Goal: Navigation & Orientation: Find specific page/section

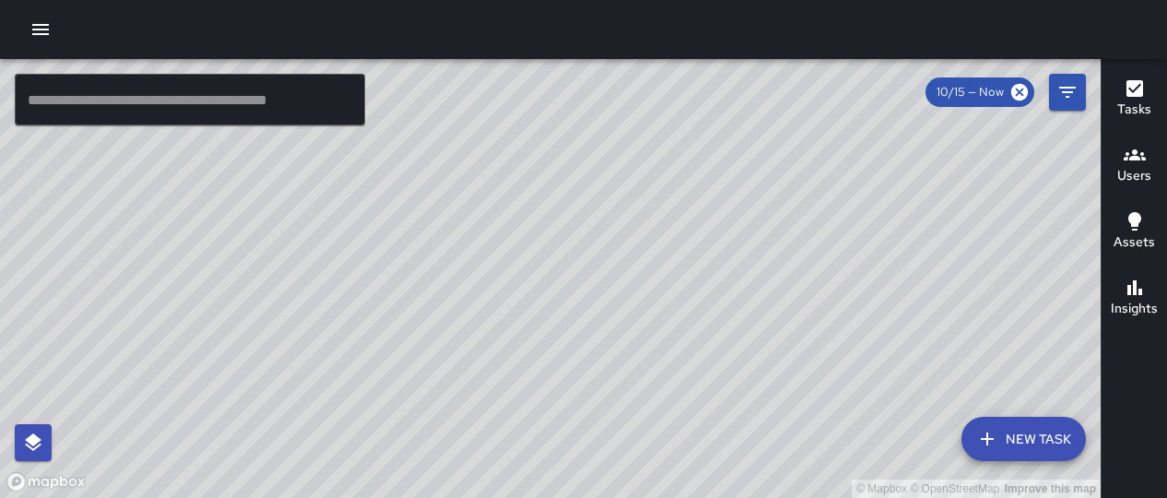
click at [1124, 154] on icon "button" at bounding box center [1134, 154] width 22 height 11
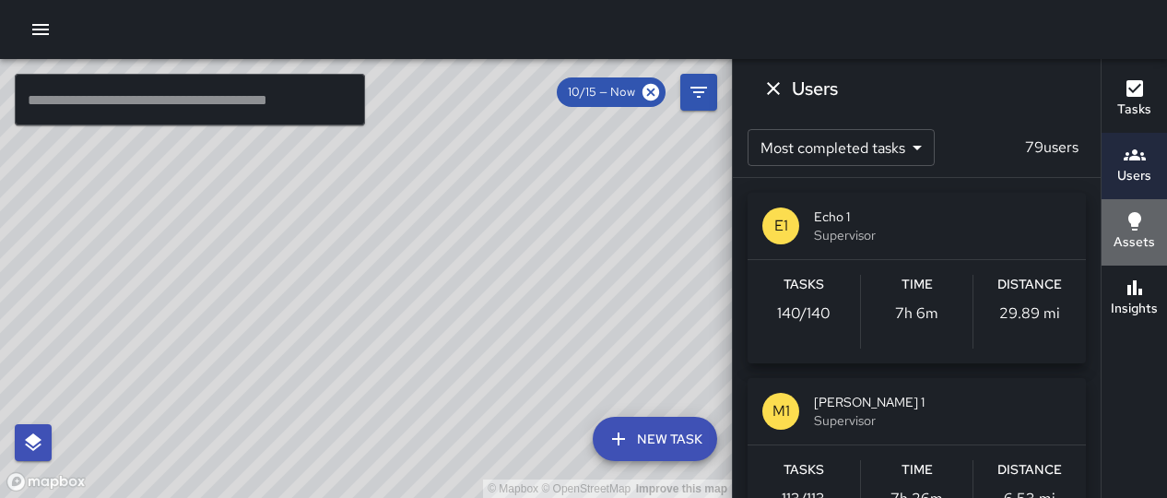
click at [1140, 235] on h6 "Assets" at bounding box center [1133, 242] width 41 height 20
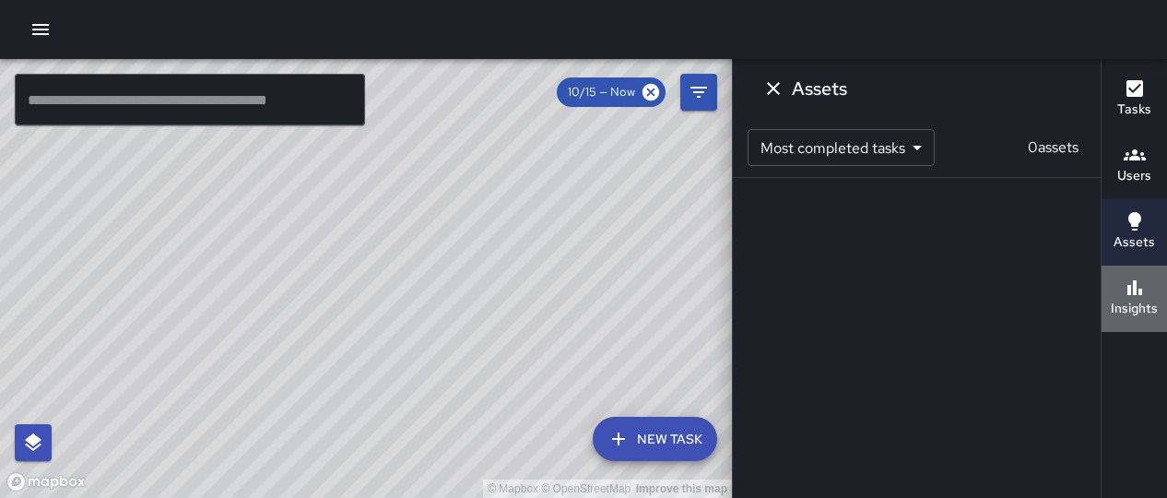
click at [1128, 295] on icon "button" at bounding box center [1134, 287] width 22 height 22
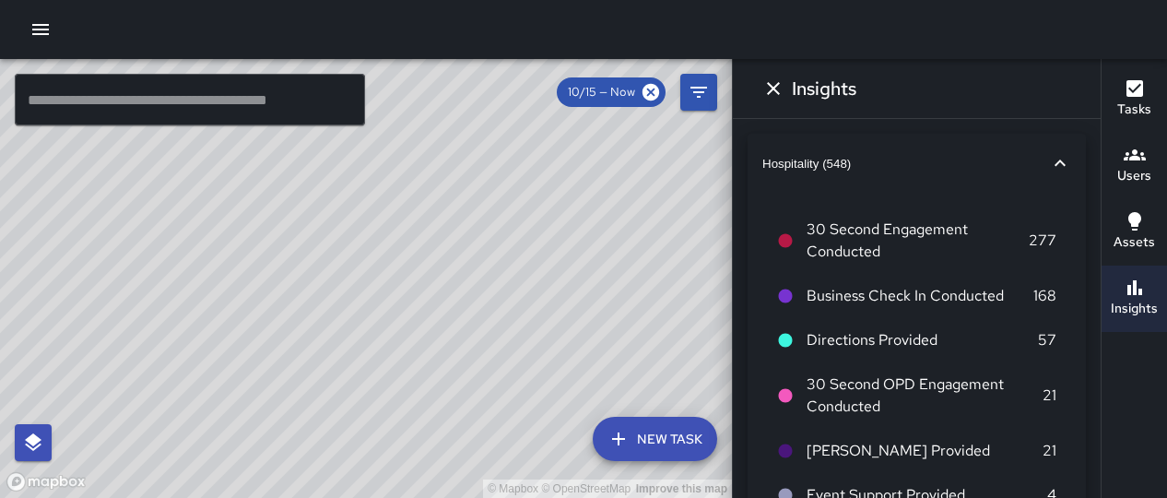
click at [770, 84] on icon "Dismiss" at bounding box center [773, 88] width 22 height 22
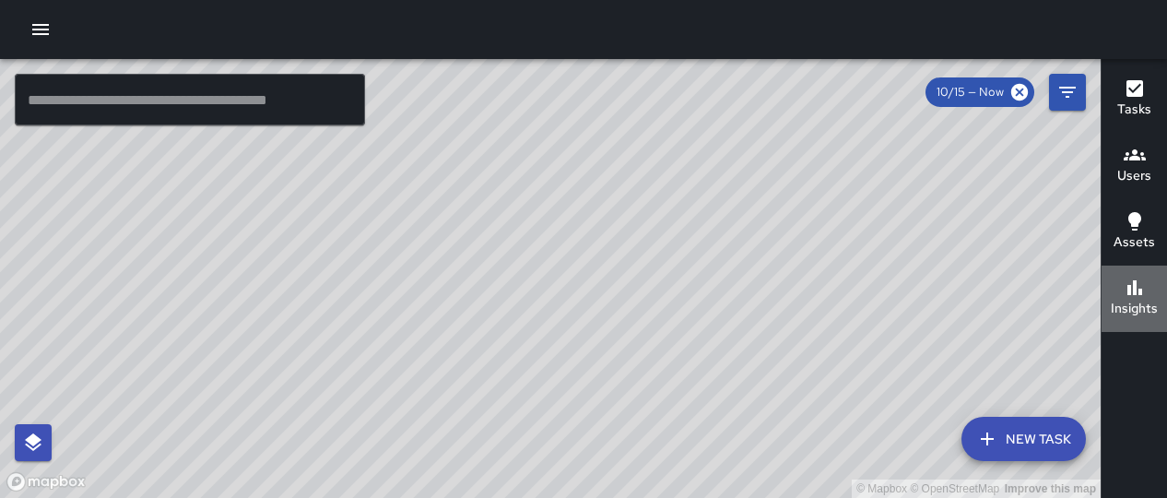
click at [1140, 286] on icon "button" at bounding box center [1134, 287] width 22 height 22
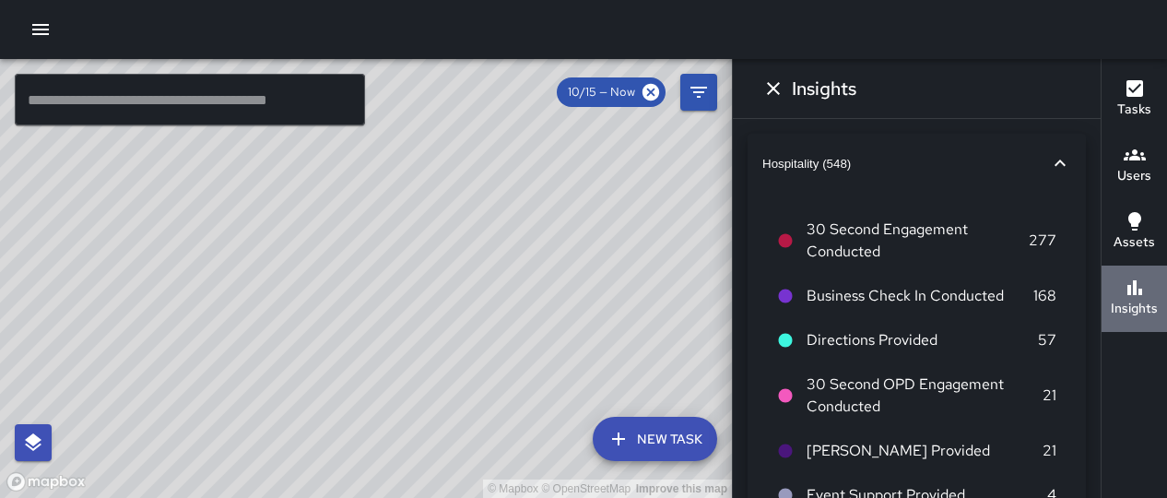
click at [1140, 287] on icon "button" at bounding box center [1134, 287] width 22 height 22
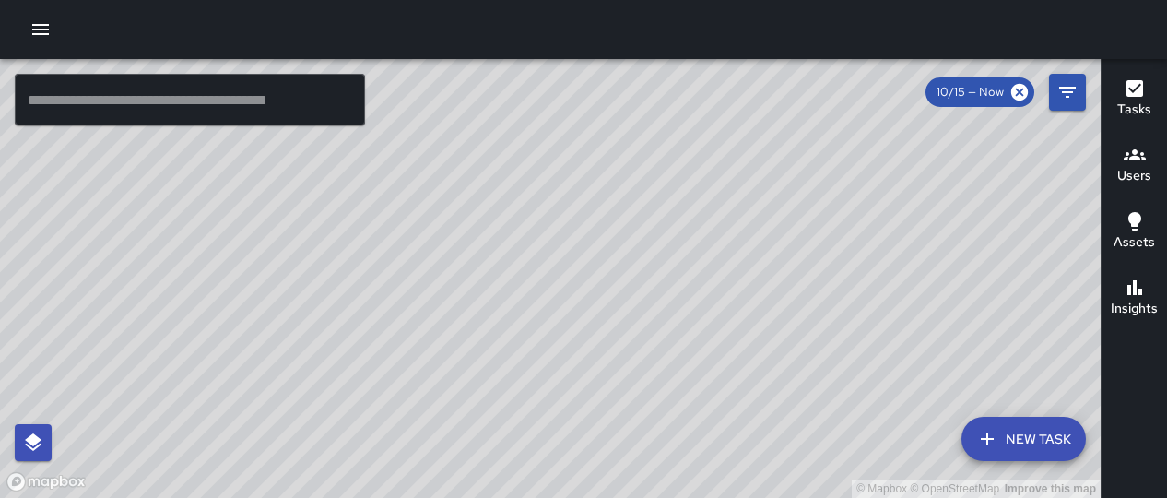
click at [1143, 237] on h6 "Assets" at bounding box center [1133, 242] width 41 height 20
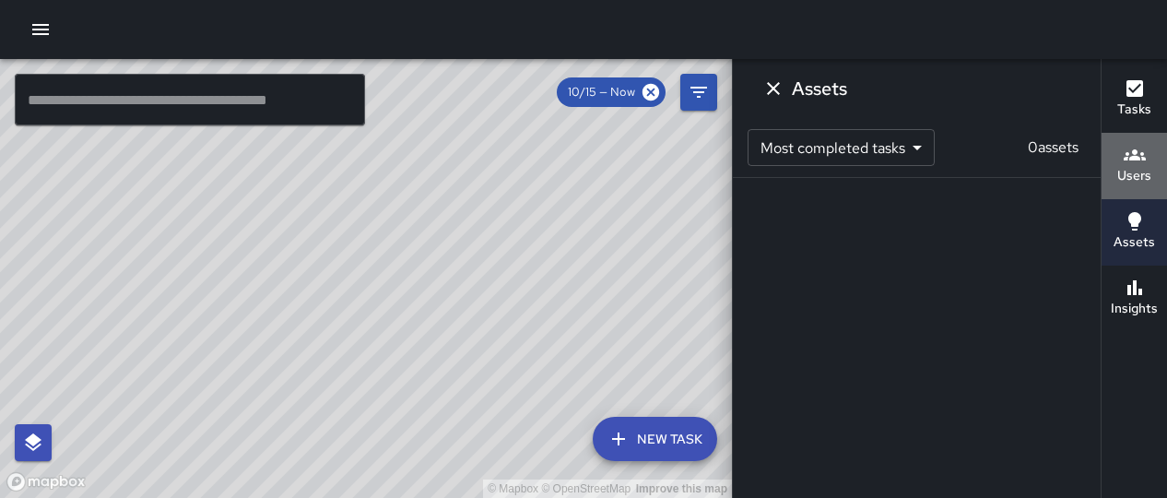
click at [1144, 166] on h6 "Users" at bounding box center [1134, 176] width 34 height 20
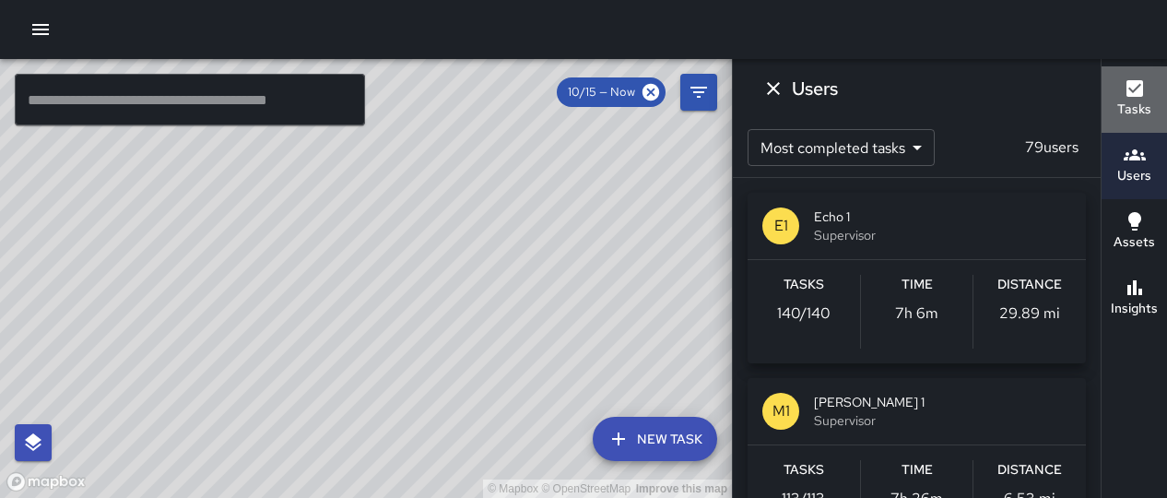
click at [1143, 100] on h6 "Tasks" at bounding box center [1134, 110] width 34 height 20
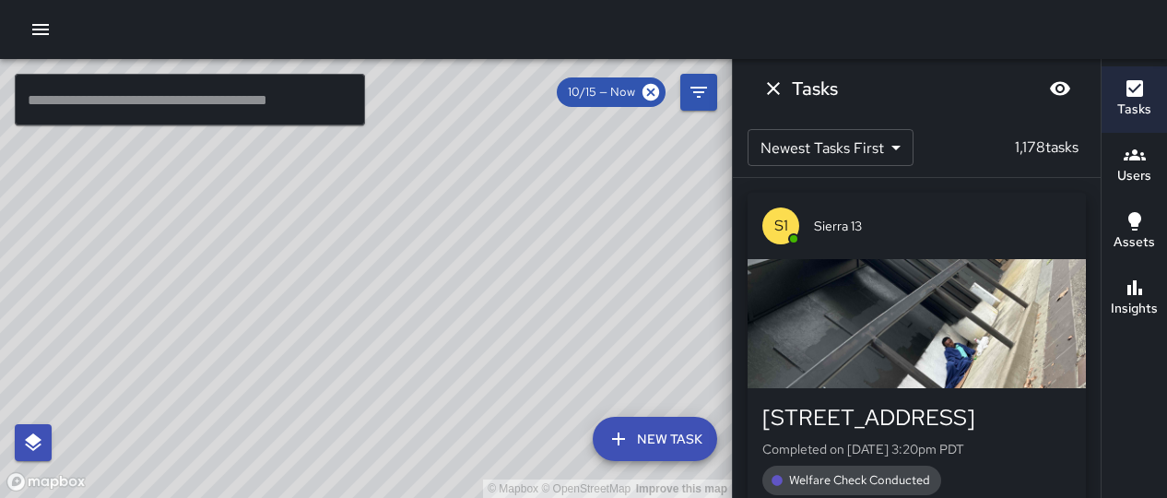
click at [788, 89] on button "Dismiss" at bounding box center [773, 88] width 37 height 37
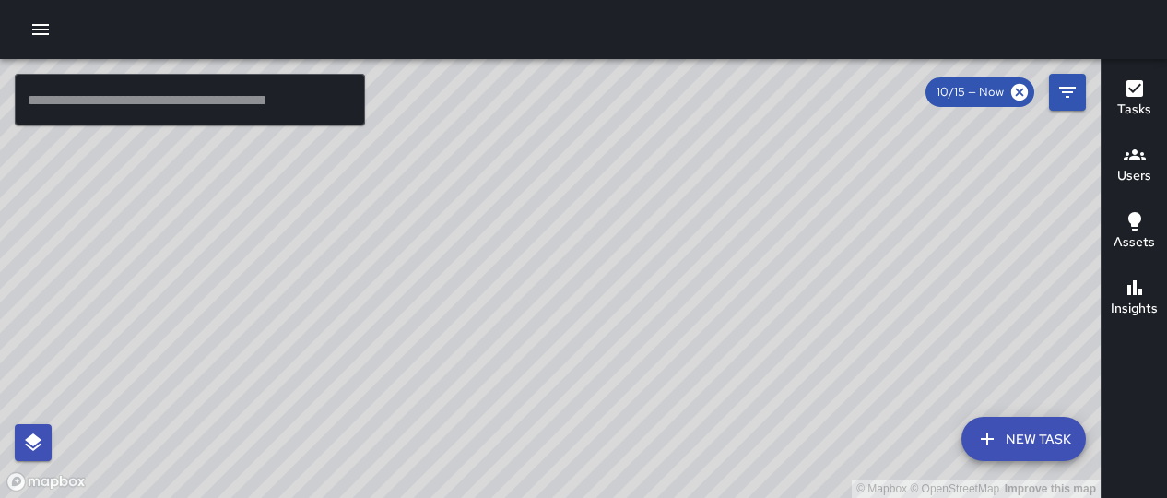
click at [969, 94] on span "10/15 — Now" at bounding box center [969, 92] width 89 height 18
click at [1133, 163] on icon "button" at bounding box center [1134, 155] width 22 height 22
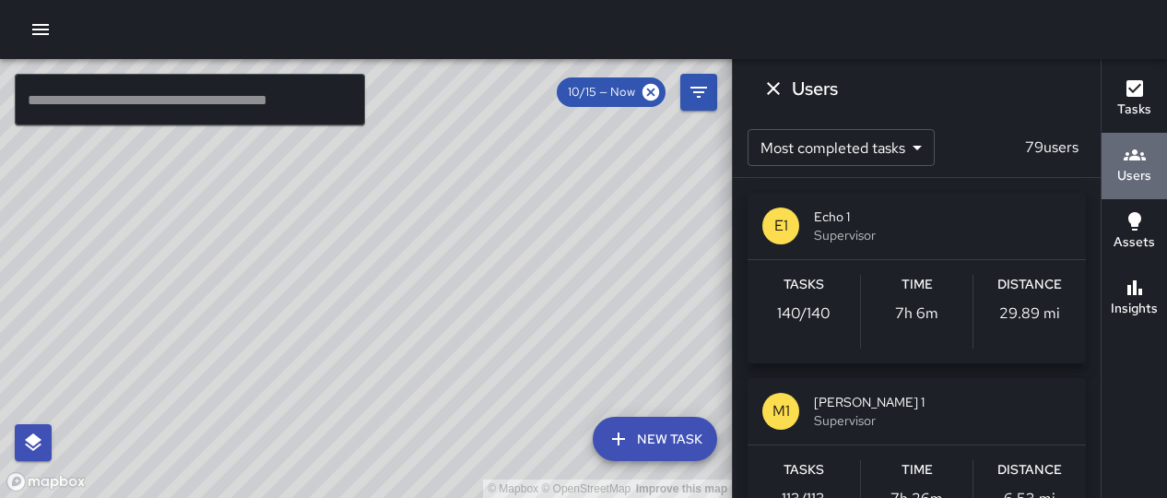
click at [1133, 162] on icon "button" at bounding box center [1134, 155] width 22 height 22
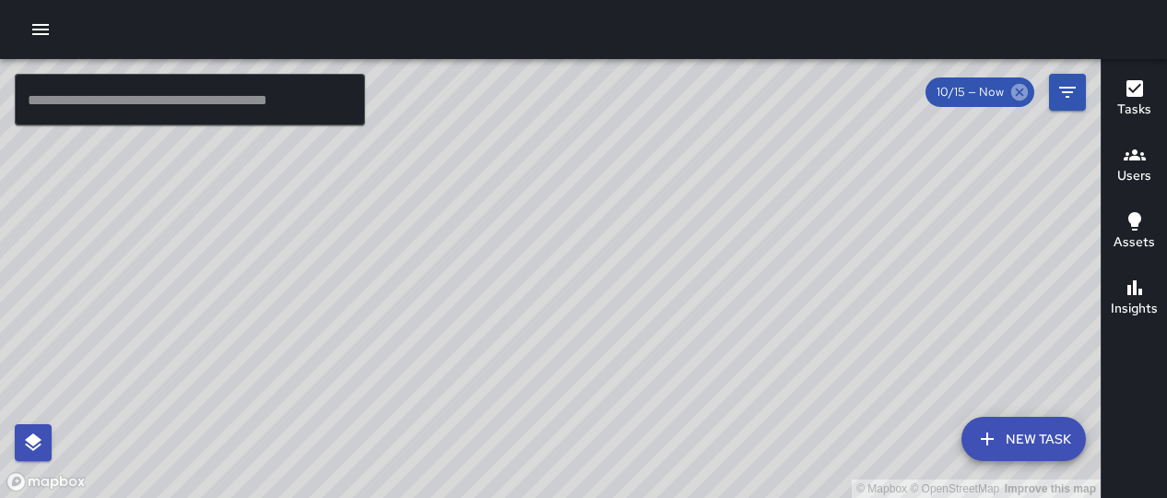
click at [1023, 92] on icon at bounding box center [1019, 92] width 17 height 17
click at [42, 25] on icon "button" at bounding box center [40, 29] width 17 height 11
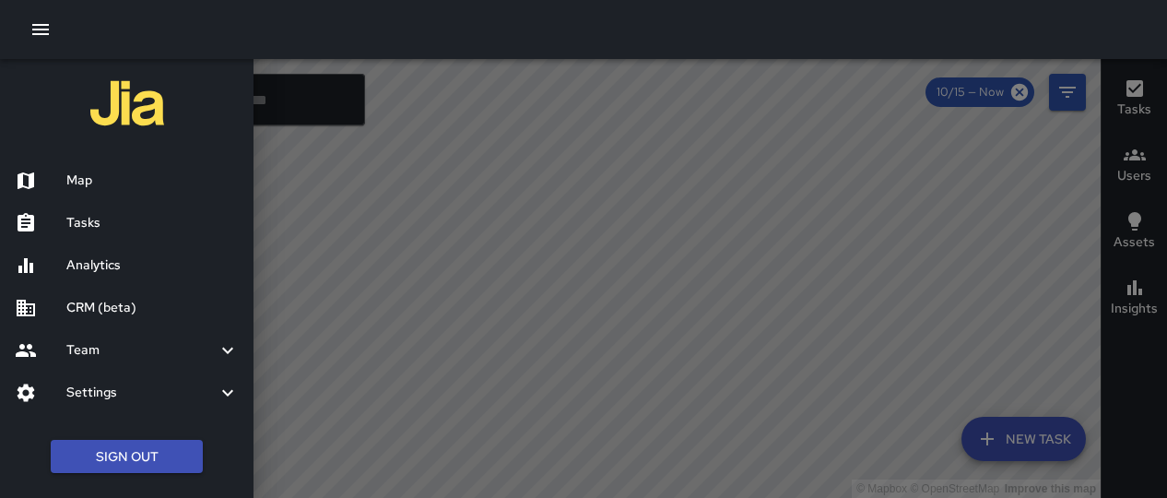
click at [94, 255] on h6 "Analytics" at bounding box center [152, 265] width 172 height 20
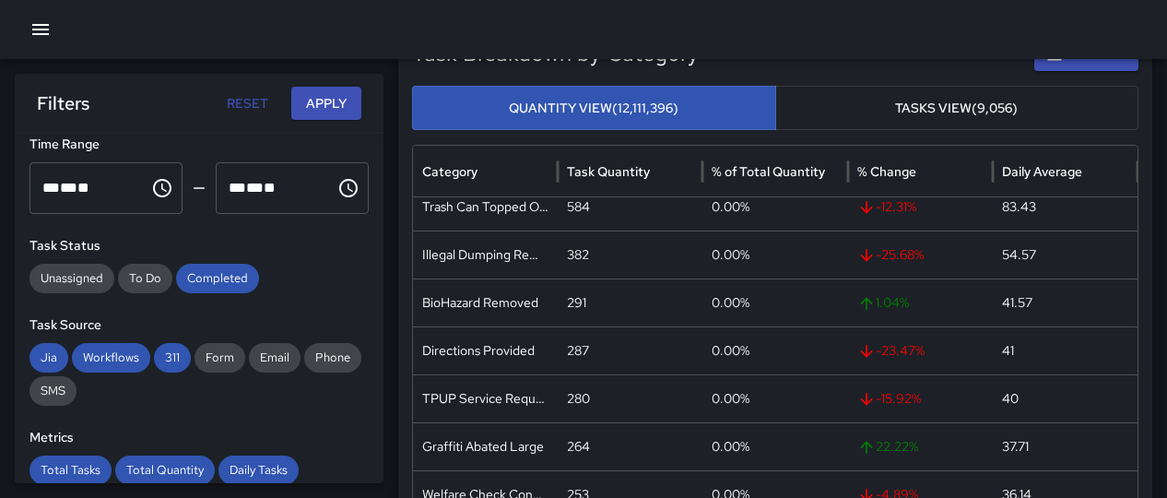
scroll to position [249, 0]
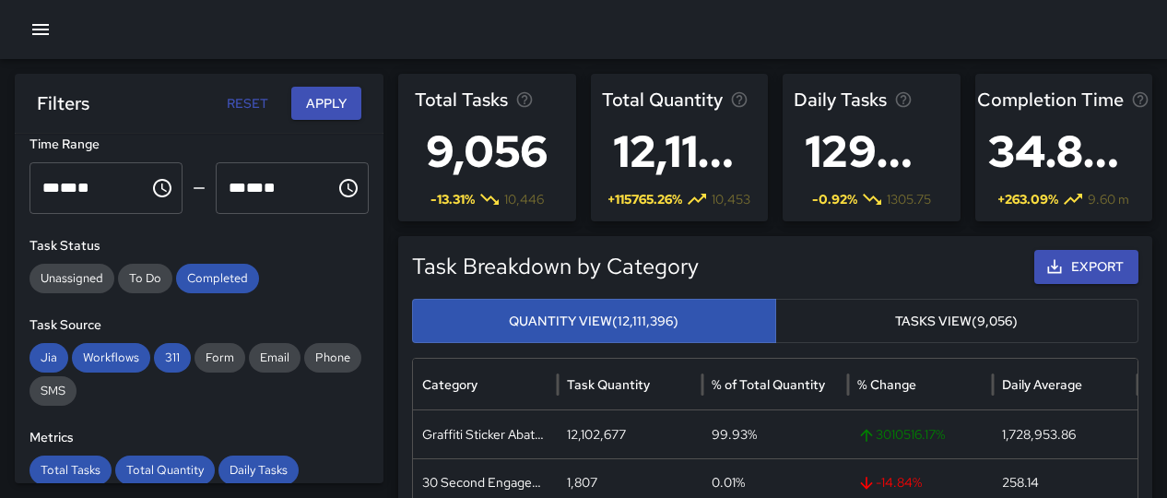
click at [37, 25] on icon "button" at bounding box center [40, 29] width 17 height 11
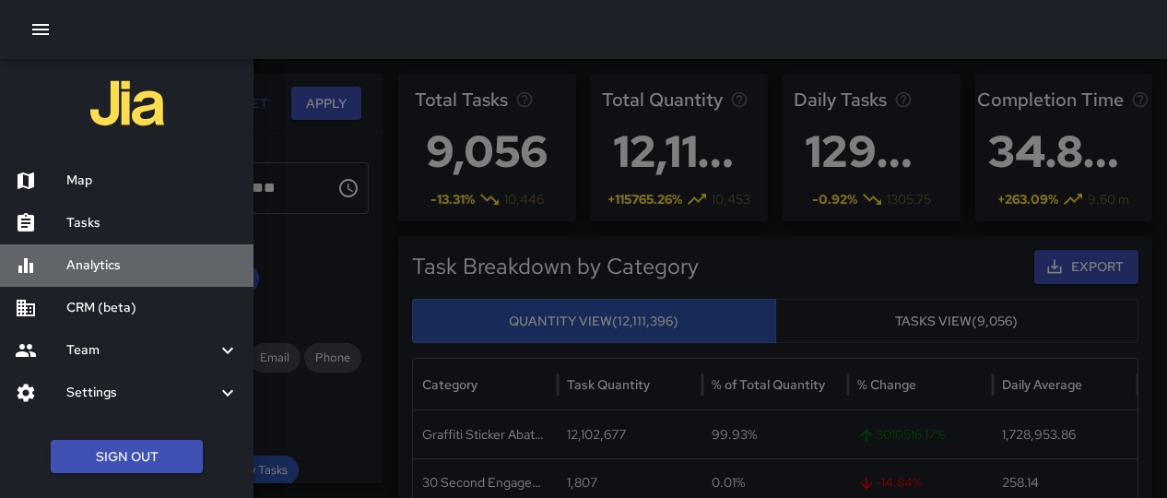
click at [91, 260] on h6 "Analytics" at bounding box center [152, 265] width 172 height 20
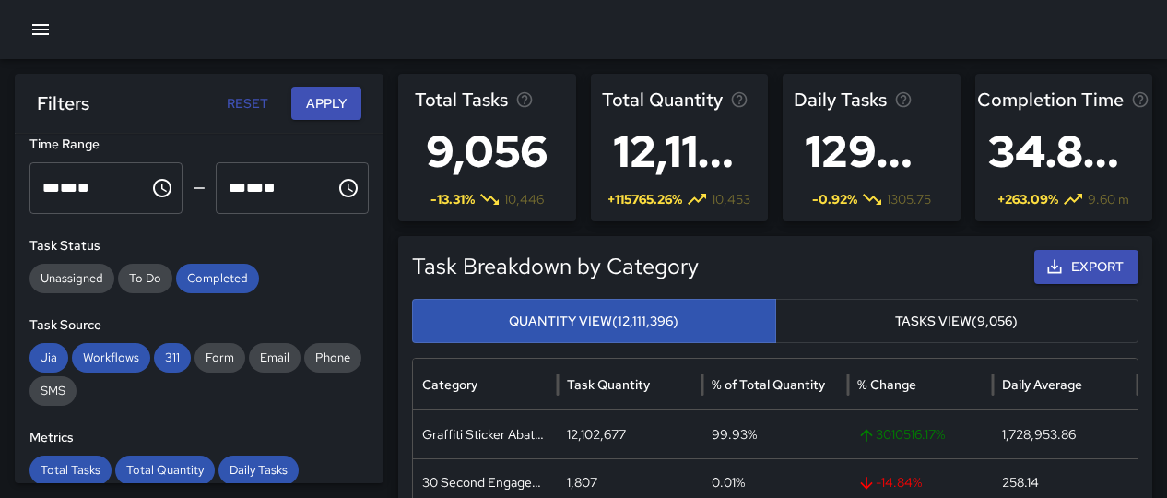
click at [50, 26] on icon "button" at bounding box center [40, 29] width 22 height 22
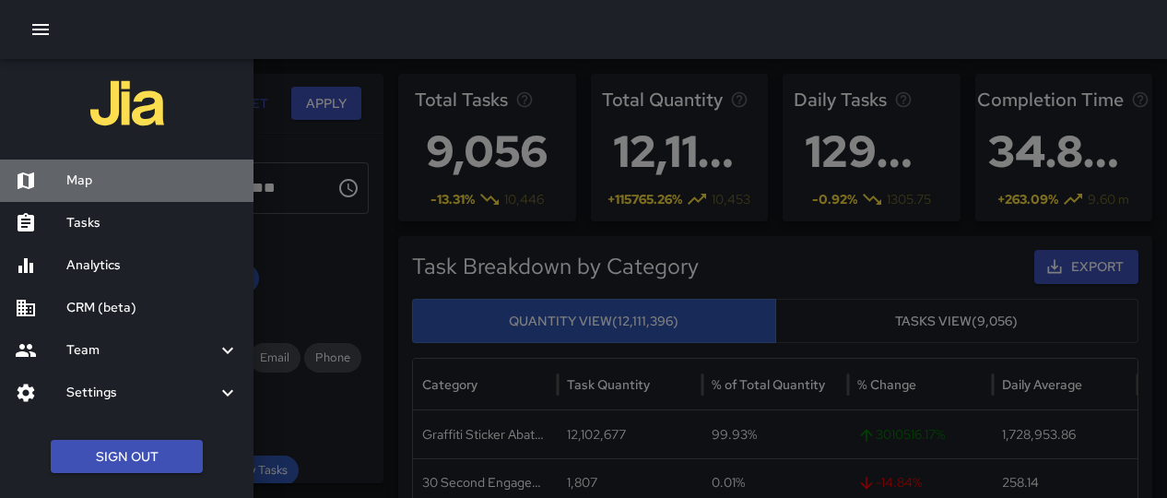
click at [81, 190] on h6 "Map" at bounding box center [152, 181] width 172 height 20
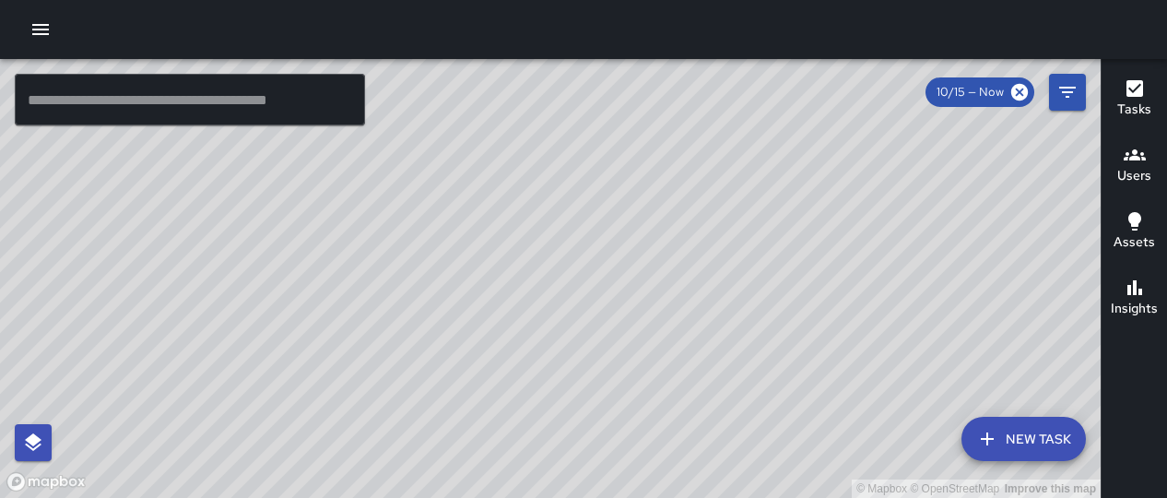
drag, startPoint x: 529, startPoint y: 208, endPoint x: 708, endPoint y: 127, distance: 196.3
click at [708, 127] on div "© Mapbox © OpenStreetMap Improve this map" at bounding box center [550, 278] width 1100 height 439
drag, startPoint x: 482, startPoint y: 383, endPoint x: 695, endPoint y: 71, distance: 378.1
click at [695, 71] on div "© Mapbox © OpenStreetMap Improve this map" at bounding box center [550, 278] width 1100 height 439
drag, startPoint x: 580, startPoint y: 132, endPoint x: 782, endPoint y: 206, distance: 216.1
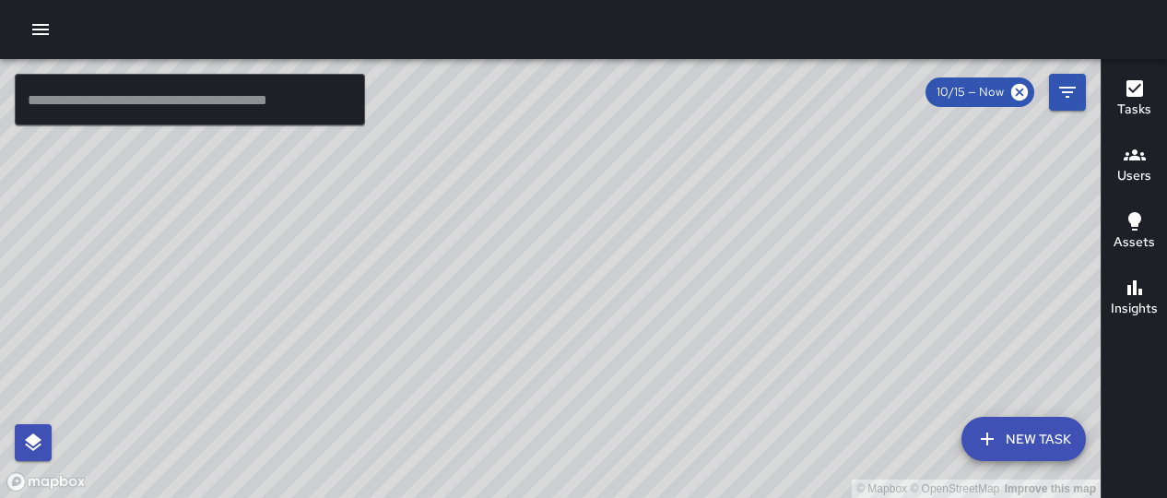
click at [784, 206] on div "© Mapbox © OpenStreetMap Improve this map" at bounding box center [550, 278] width 1100 height 439
drag, startPoint x: 682, startPoint y: 250, endPoint x: 638, endPoint y: 116, distance: 140.8
click at [638, 116] on div "© Mapbox © OpenStreetMap Improve this map" at bounding box center [550, 278] width 1100 height 439
drag, startPoint x: 742, startPoint y: 234, endPoint x: 708, endPoint y: 162, distance: 79.6
click at [708, 162] on div "© Mapbox © OpenStreetMap Improve this map" at bounding box center [550, 278] width 1100 height 439
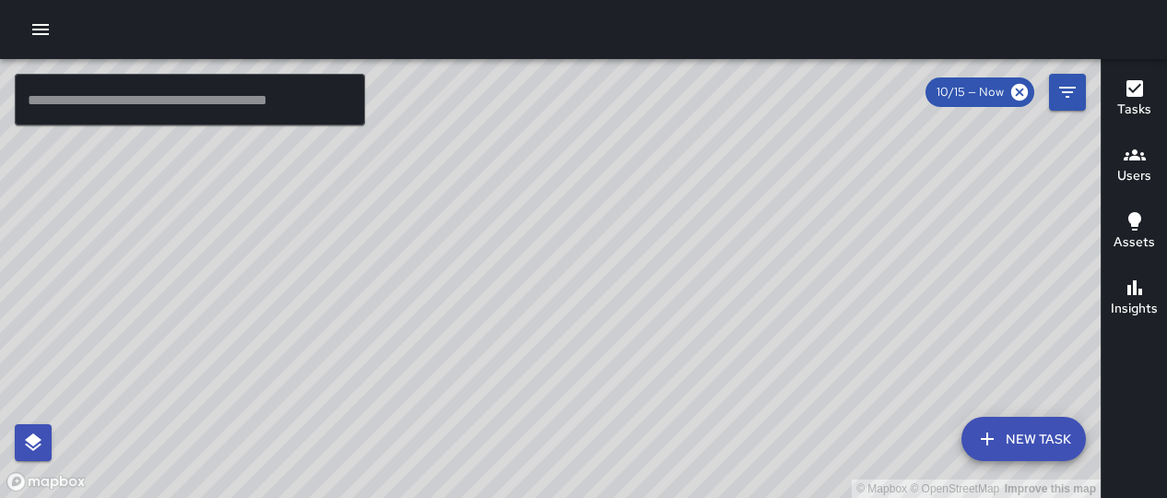
drag, startPoint x: 778, startPoint y: 128, endPoint x: 678, endPoint y: 349, distance: 242.6
click at [678, 349] on div "© Mapbox © OpenStreetMap Improve this map" at bounding box center [550, 278] width 1100 height 439
drag, startPoint x: 866, startPoint y: 366, endPoint x: 540, endPoint y: 285, distance: 336.2
click at [540, 285] on div "© Mapbox © OpenStreetMap Improve this map" at bounding box center [550, 278] width 1100 height 439
drag, startPoint x: 666, startPoint y: 223, endPoint x: 575, endPoint y: 407, distance: 205.7
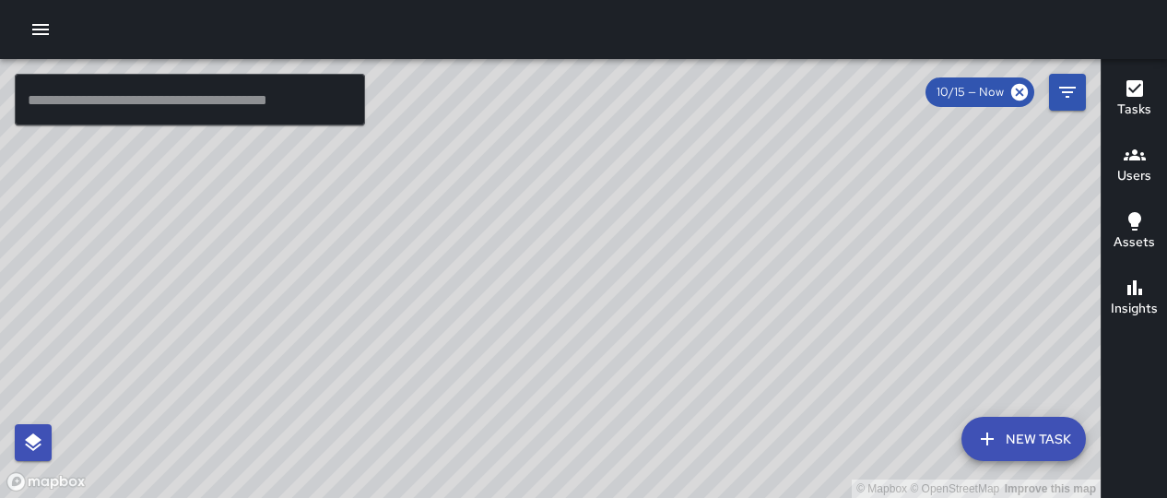
click at [575, 408] on div "© Mapbox © OpenStreetMap Improve this map" at bounding box center [550, 278] width 1100 height 439
drag, startPoint x: 937, startPoint y: 179, endPoint x: 479, endPoint y: 462, distance: 538.4
click at [479, 462] on div "© Mapbox © OpenStreetMap Improve this map" at bounding box center [550, 278] width 1100 height 439
drag, startPoint x: 735, startPoint y: 258, endPoint x: 665, endPoint y: 491, distance: 243.2
click at [665, 491] on div "© Mapbox © OpenStreetMap Improve this map" at bounding box center [550, 278] width 1100 height 439
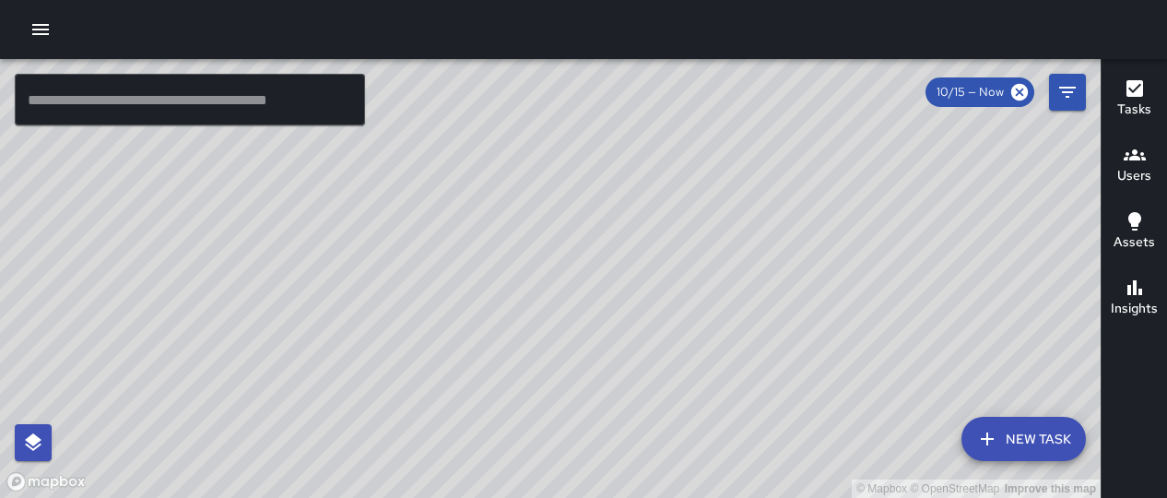
drag, startPoint x: 684, startPoint y: 107, endPoint x: 628, endPoint y: 478, distance: 375.6
click at [629, 478] on div "© Mapbox © OpenStreetMap Improve this map" at bounding box center [550, 278] width 1100 height 439
drag, startPoint x: 645, startPoint y: 355, endPoint x: 662, endPoint y: 573, distance: 219.1
click at [662, 497] on html "© Mapbox © OpenStreetMap Improve this map ​ New Task 10/15 — Now Map Layers Tas…" at bounding box center [583, 249] width 1167 height 498
drag, startPoint x: 615, startPoint y: 304, endPoint x: 666, endPoint y: 547, distance: 248.7
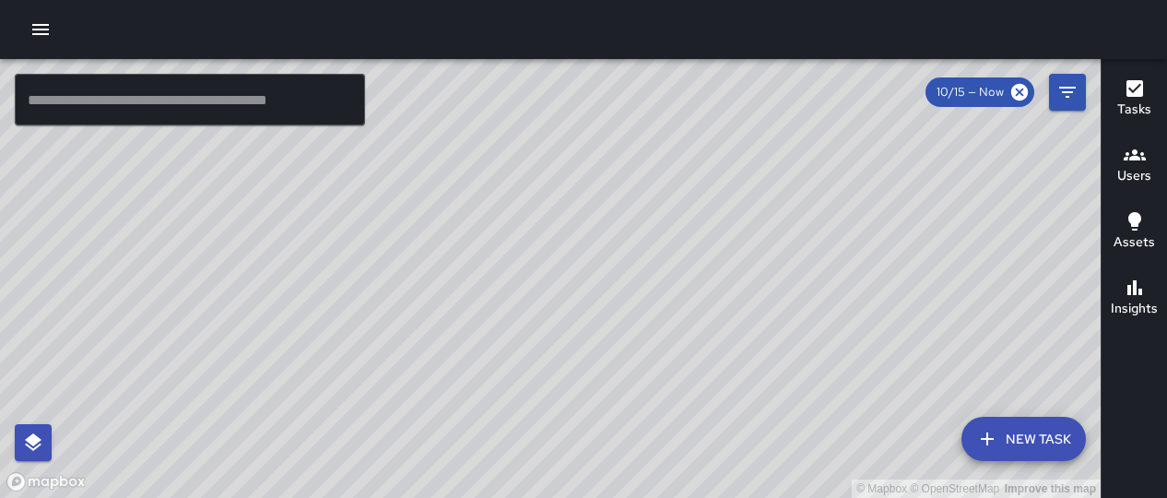
click at [666, 497] on html "© Mapbox © OpenStreetMap Improve this map ​ New Task 10/15 — Now Map Layers Tas…" at bounding box center [583, 249] width 1167 height 498
drag, startPoint x: 642, startPoint y: 236, endPoint x: 559, endPoint y: 471, distance: 249.5
click at [559, 473] on div "© Mapbox © OpenStreetMap Improve this map" at bounding box center [550, 278] width 1100 height 439
click at [41, 33] on icon "button" at bounding box center [40, 29] width 17 height 11
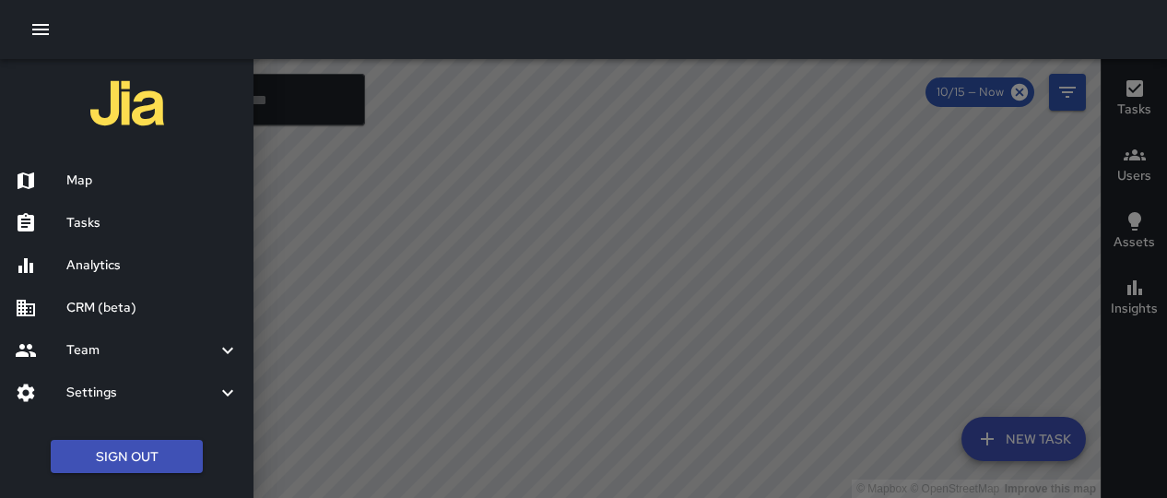
click at [111, 388] on h6 "Settings" at bounding box center [141, 392] width 150 height 20
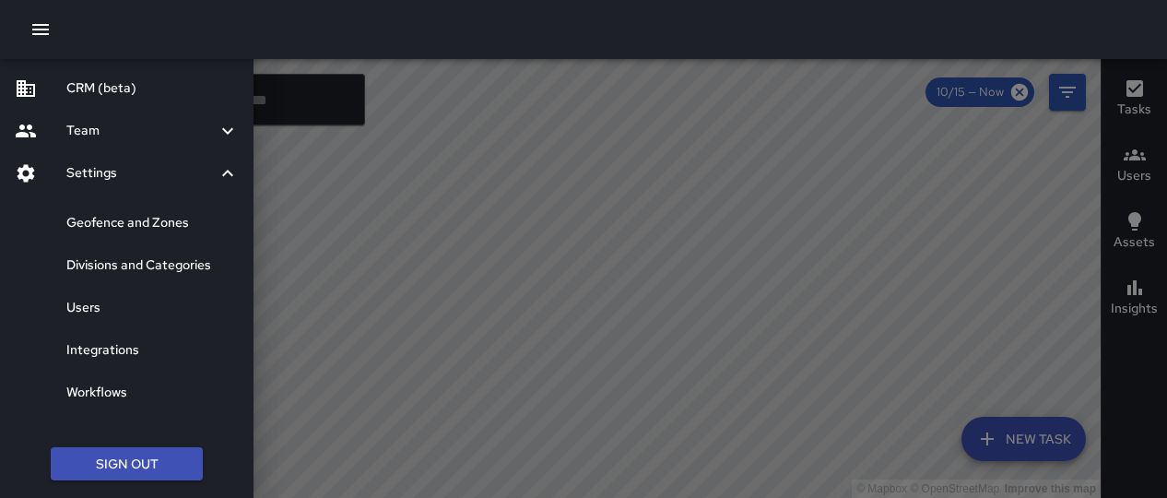
scroll to position [220, 0]
click at [115, 257] on h6 "Divisions and Categories" at bounding box center [152, 264] width 172 height 20
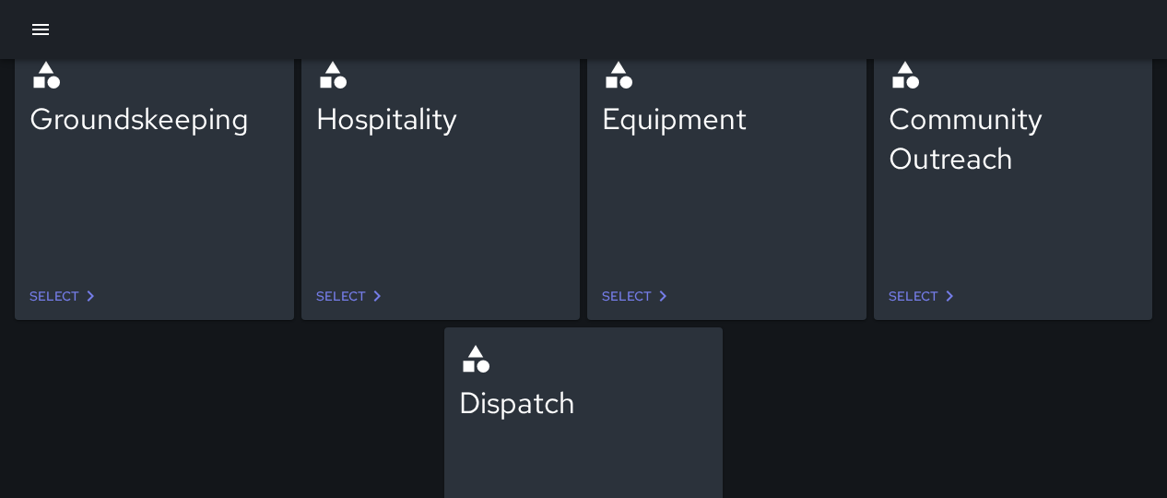
scroll to position [125, 0]
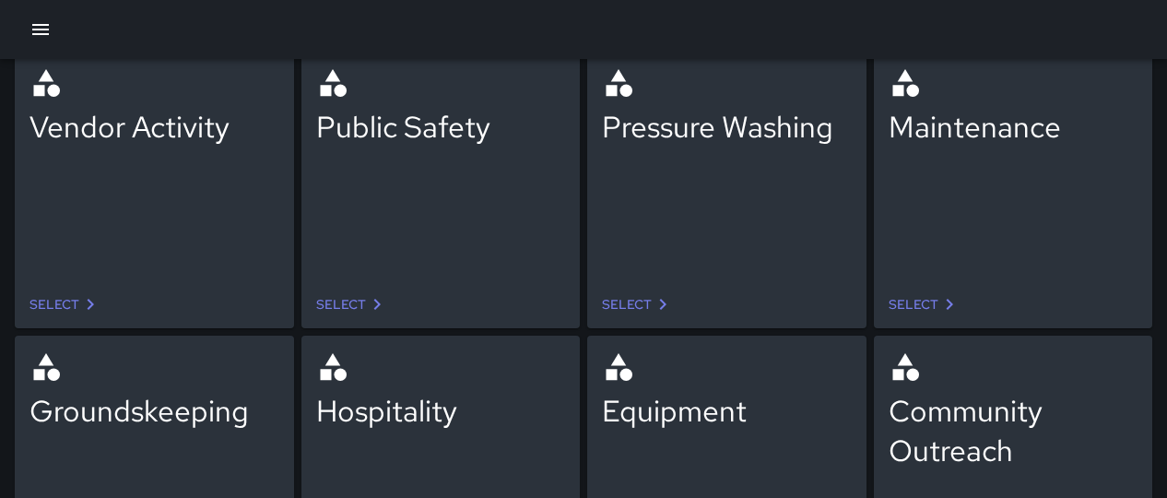
click at [330, 161] on div "Public Safety" at bounding box center [441, 165] width 250 height 199
click at [345, 125] on div "Public Safety" at bounding box center [441, 127] width 250 height 40
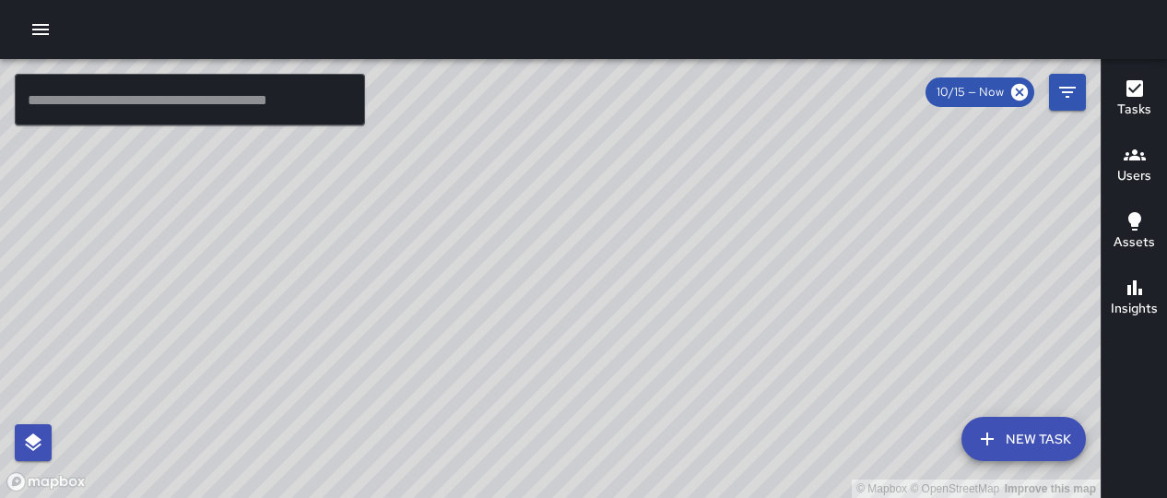
drag, startPoint x: 866, startPoint y: 177, endPoint x: 639, endPoint y: 427, distance: 337.9
click at [639, 427] on div "© Mapbox © OpenStreetMap Improve this map" at bounding box center [550, 278] width 1100 height 439
drag, startPoint x: 807, startPoint y: 307, endPoint x: 574, endPoint y: 464, distance: 280.9
click at [574, 466] on div "© Mapbox © OpenStreetMap Improve this map" at bounding box center [550, 278] width 1100 height 439
drag, startPoint x: 803, startPoint y: 348, endPoint x: 382, endPoint y: 322, distance: 421.1
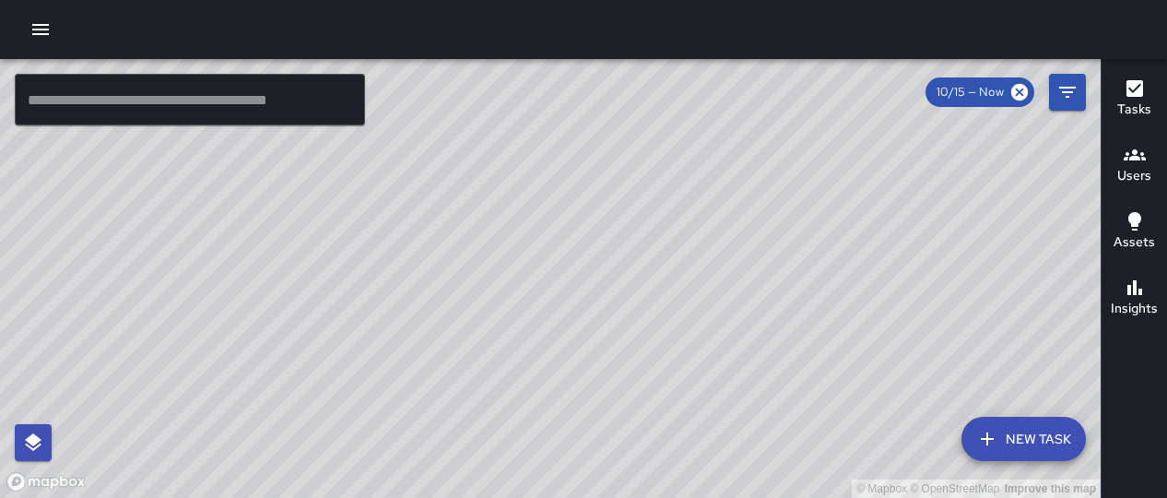
click at [382, 323] on div "© Mapbox © OpenStreetMap Improve this map" at bounding box center [550, 278] width 1100 height 439
drag, startPoint x: 491, startPoint y: 109, endPoint x: 512, endPoint y: 260, distance: 152.6
click at [515, 263] on div "© Mapbox © OpenStreetMap Improve this map" at bounding box center [550, 278] width 1100 height 439
drag, startPoint x: 779, startPoint y: 111, endPoint x: 734, endPoint y: 335, distance: 229.4
click at [734, 336] on div "© Mapbox © OpenStreetMap Improve this map" at bounding box center [550, 278] width 1100 height 439
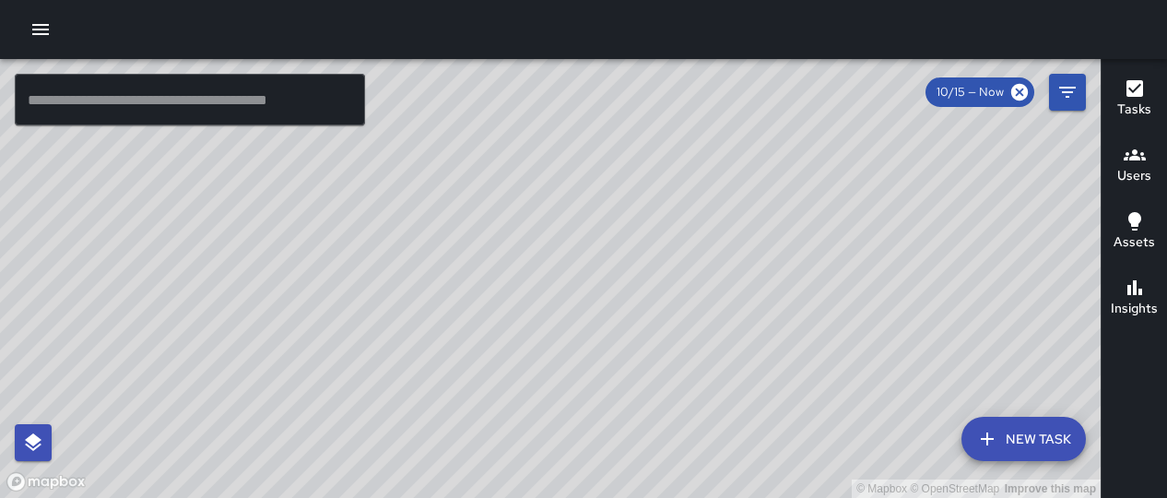
drag, startPoint x: 474, startPoint y: 341, endPoint x: 705, endPoint y: 227, distance: 258.0
click at [705, 227] on div "© Mapbox © OpenStreetMap Improve this map" at bounding box center [550, 278] width 1100 height 439
drag, startPoint x: 422, startPoint y: 275, endPoint x: 802, endPoint y: 359, distance: 389.1
click at [802, 359] on div "© Mapbox © OpenStreetMap Improve this map" at bounding box center [550, 278] width 1100 height 439
drag, startPoint x: 773, startPoint y: 163, endPoint x: 744, endPoint y: 352, distance: 191.2
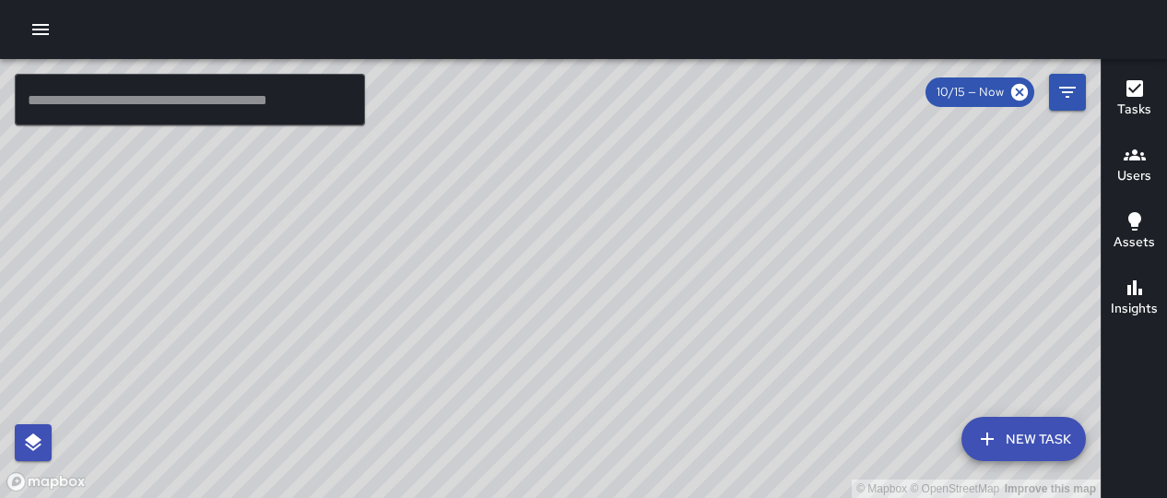
click at [744, 352] on div "© Mapbox © OpenStreetMap Improve this map" at bounding box center [550, 278] width 1100 height 439
